Goal: Task Accomplishment & Management: Use online tool/utility

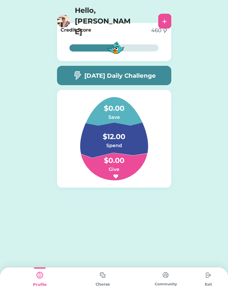
click at [101, 280] on img at bounding box center [103, 275] width 12 height 12
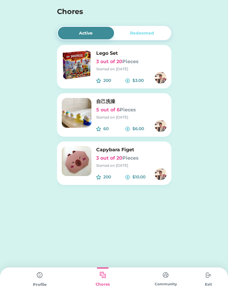
click at [79, 59] on img at bounding box center [77, 65] width 30 height 30
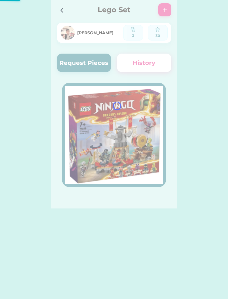
click at [83, 54] on div at bounding box center [114, 104] width 126 height 208
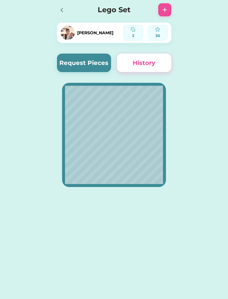
click at [96, 62] on button "Request Pieces" at bounding box center [84, 63] width 54 height 18
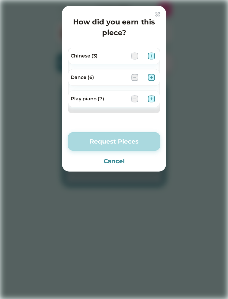
click at [154, 54] on img at bounding box center [151, 55] width 7 height 7
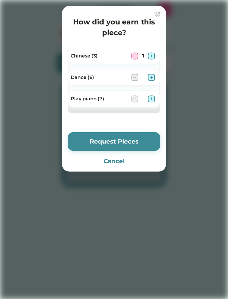
click at [80, 137] on button "Request Pieces" at bounding box center [114, 141] width 92 height 18
